Goal: Task Accomplishment & Management: Manage account settings

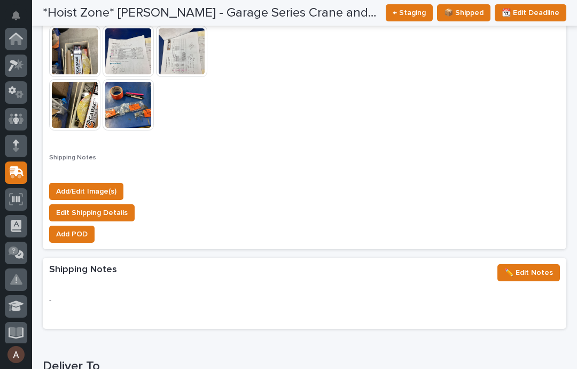
click at [14, 60] on icon at bounding box center [16, 65] width 15 height 12
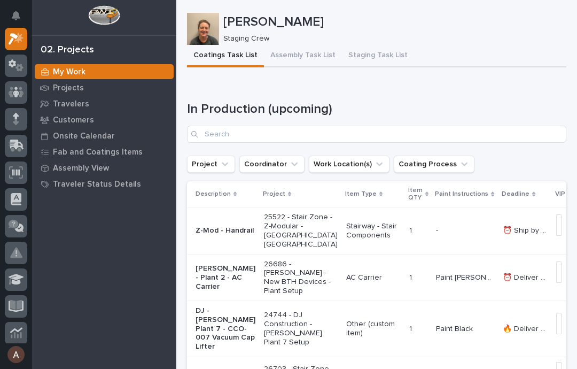
click at [380, 56] on button "Staging Task List" at bounding box center [378, 56] width 72 height 22
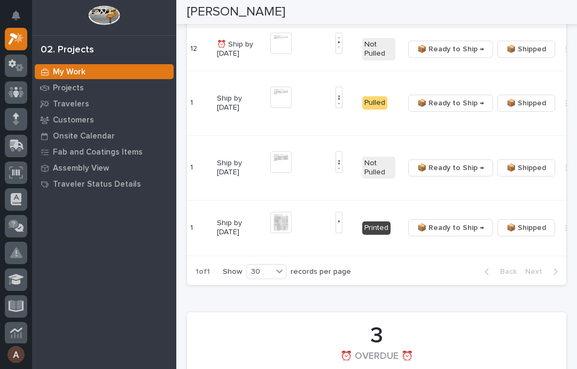
scroll to position [0, 179]
click at [559, 171] on button "button" at bounding box center [566, 167] width 15 height 7
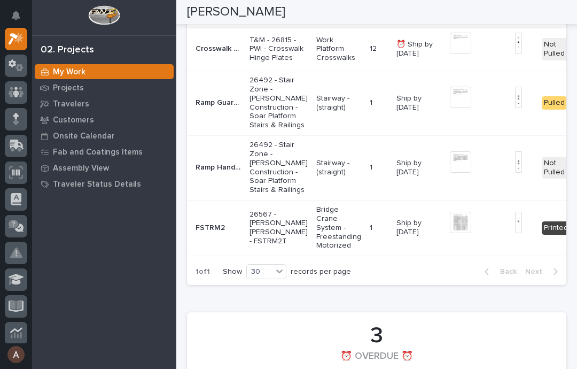
scroll to position [0, 0]
click at [450, 173] on img at bounding box center [460, 161] width 21 height 21
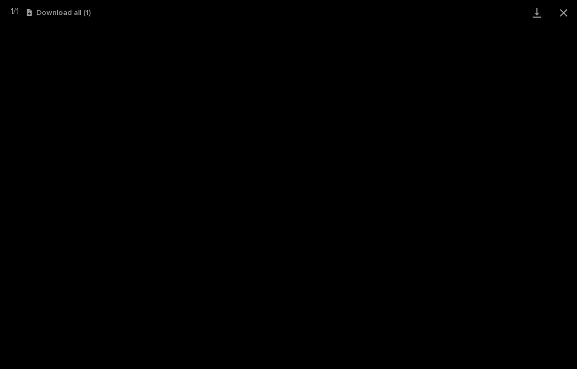
click at [533, 15] on link "Download" at bounding box center [536, 12] width 27 height 25
click at [558, 17] on button "Close gallery" at bounding box center [563, 12] width 27 height 25
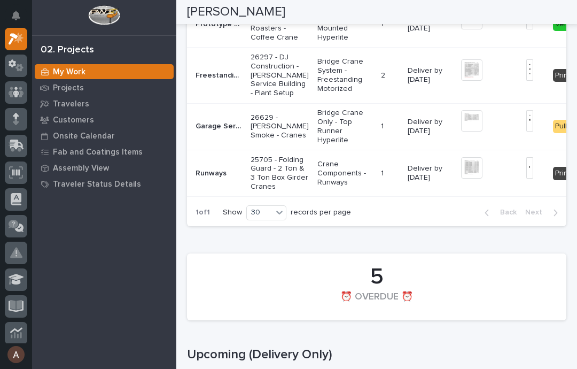
scroll to position [1211, 0]
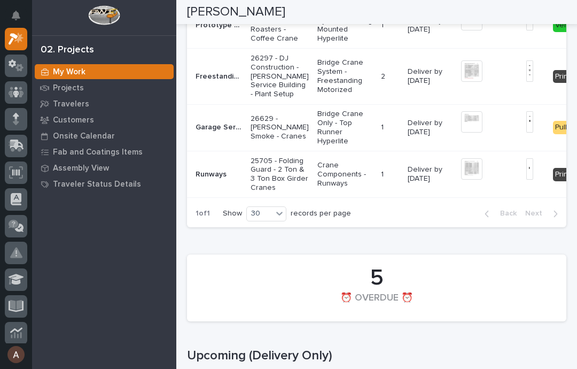
click at [526, 82] on img at bounding box center [529, 70] width 7 height 21
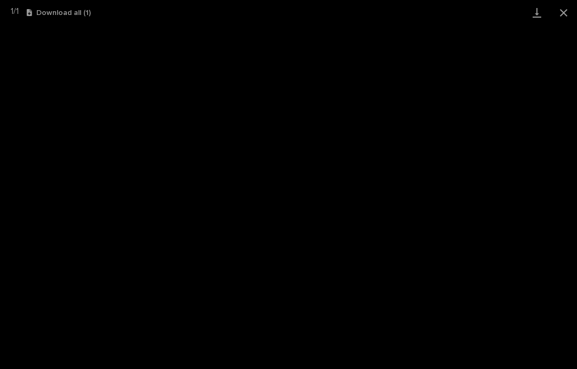
click at [565, 16] on button "Close gallery" at bounding box center [563, 12] width 27 height 25
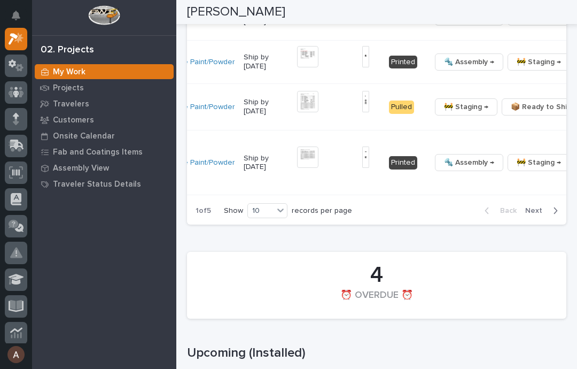
scroll to position [0, 269]
click at [575, 66] on button "button" at bounding box center [582, 61] width 15 height 7
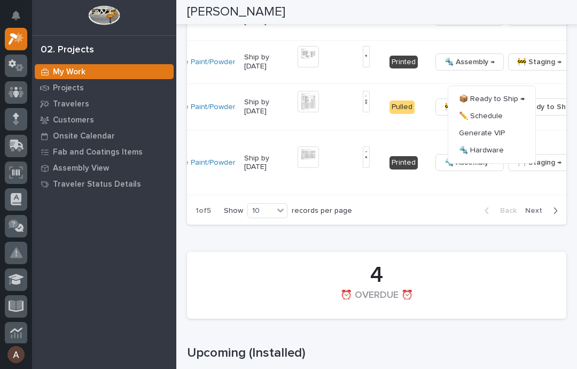
click at [491, 156] on span "🔩 Hardware" at bounding box center [481, 150] width 45 height 13
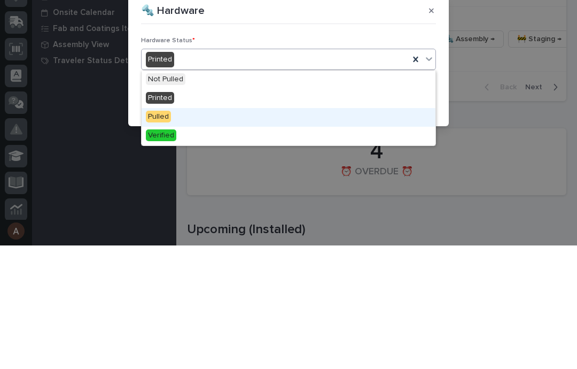
click at [202, 231] on div "Pulled" at bounding box center [289, 240] width 294 height 19
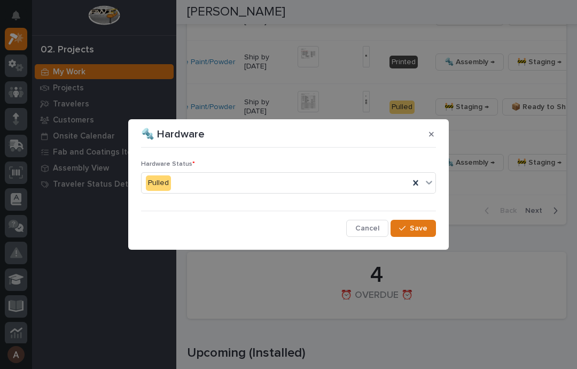
click at [417, 230] on span "Save" at bounding box center [419, 228] width 18 height 10
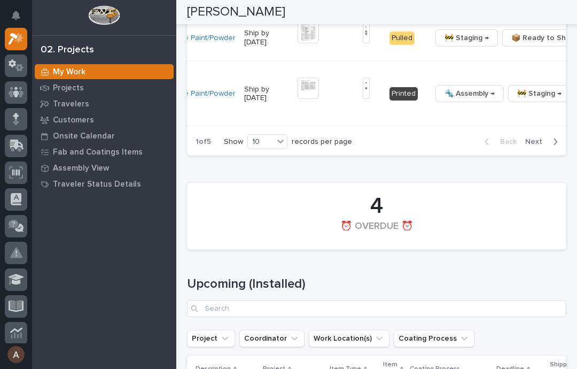
click at [575, 97] on button "button" at bounding box center [582, 93] width 15 height 7
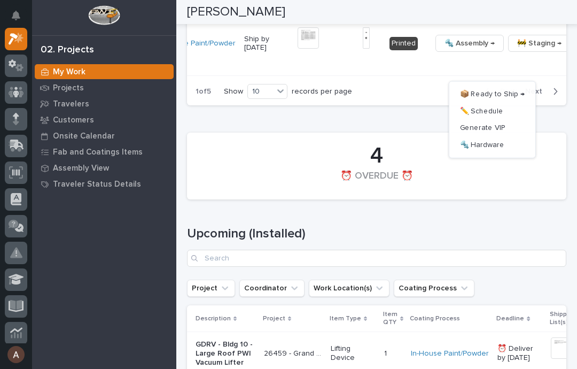
scroll to position [2086, 0]
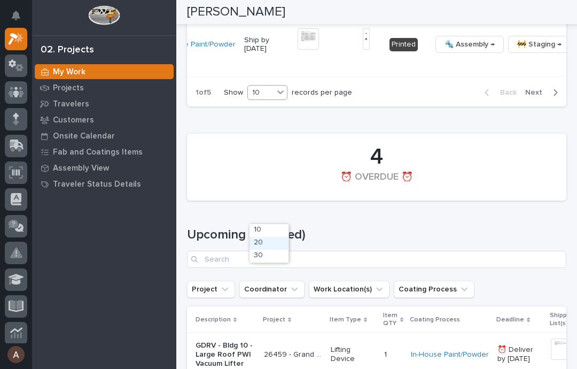
click at [266, 245] on div "20" at bounding box center [268, 243] width 39 height 13
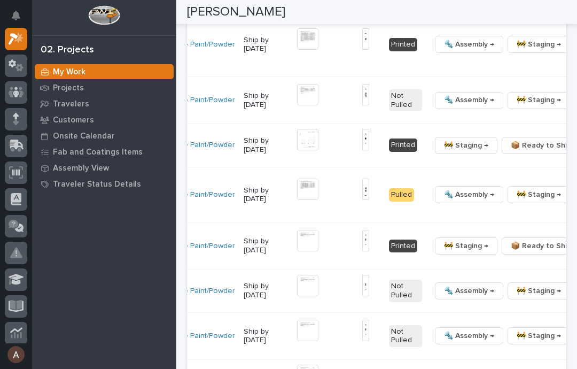
scroll to position [0, 269]
click at [576, 48] on icon "button" at bounding box center [582, 44] width 2 height 6
click at [497, 153] on span "🔩 Hardware" at bounding box center [481, 146] width 45 height 13
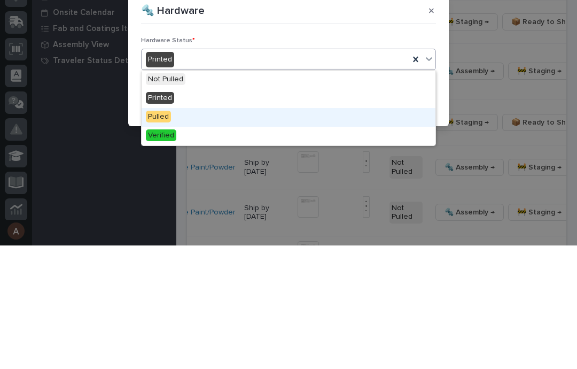
click at [207, 231] on div "Pulled" at bounding box center [289, 240] width 294 height 19
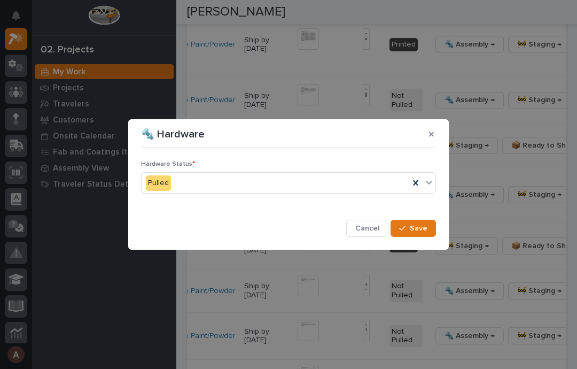
click at [421, 235] on button "Save" at bounding box center [412, 228] width 45 height 17
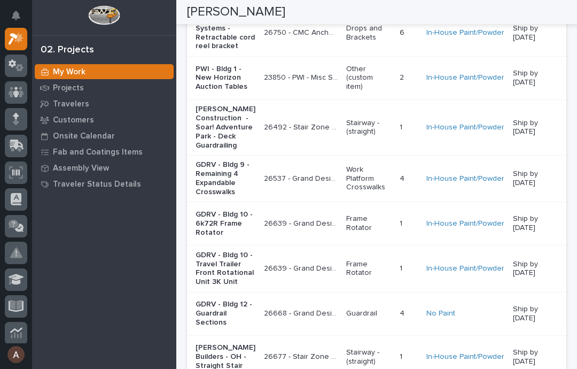
scroll to position [2184, 0]
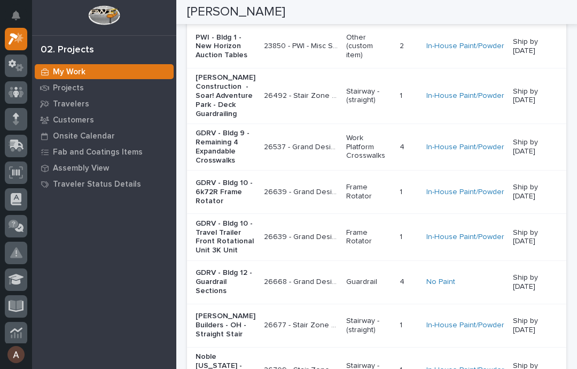
click at [210, 19] on p "CMC Anchoring Systems - Retractable cord reel bracket" at bounding box center [225, 1] width 60 height 36
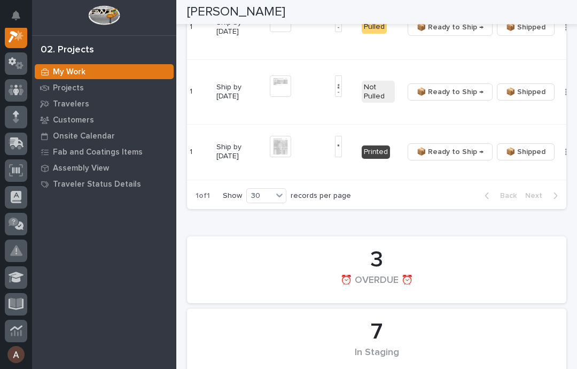
scroll to position [0, 179]
click at [559, 96] on button "button" at bounding box center [566, 91] width 15 height 7
click at [514, 195] on span "🔩 Hardware" at bounding box center [502, 191] width 45 height 13
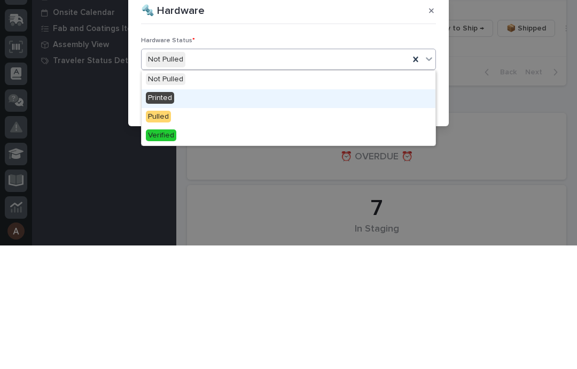
click at [169, 215] on span "Printed" at bounding box center [160, 221] width 28 height 12
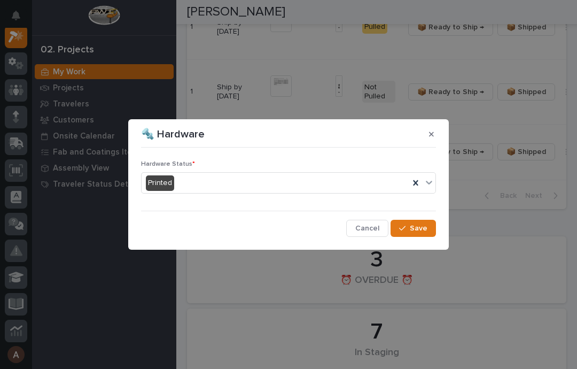
click at [422, 230] on span "Save" at bounding box center [419, 228] width 18 height 10
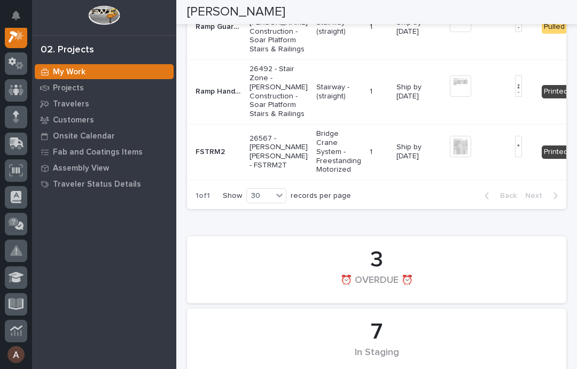
scroll to position [0, 0]
click at [450, 97] on img at bounding box center [460, 85] width 21 height 21
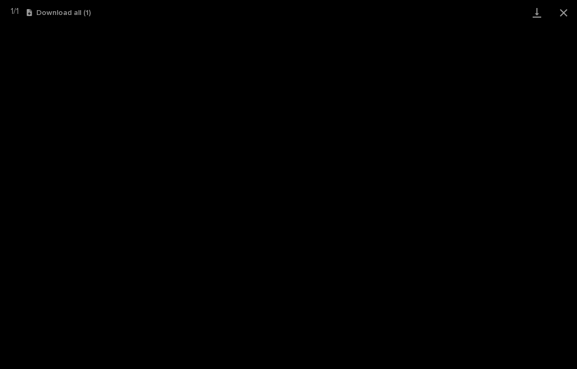
click at [524, 18] on link "Download" at bounding box center [536, 12] width 27 height 25
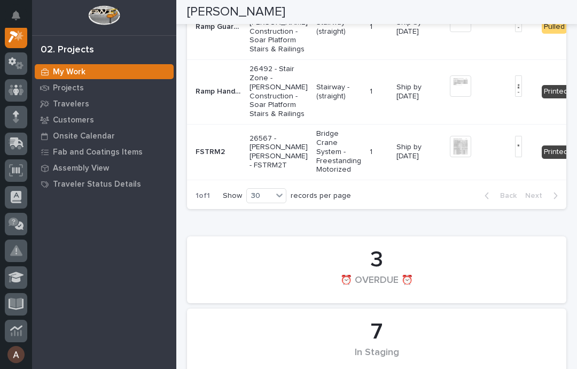
click at [450, 97] on img at bounding box center [460, 85] width 21 height 21
